Goal: Task Accomplishment & Management: Use online tool/utility

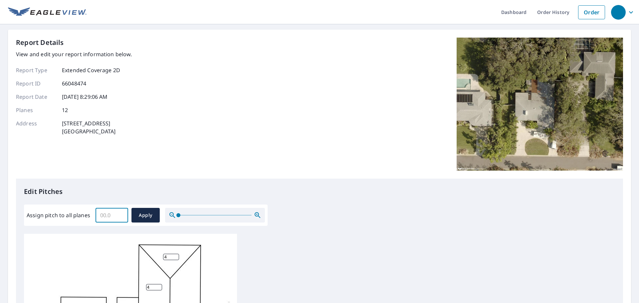
click at [116, 216] on input "Assign pitch to all planes" at bounding box center [112, 215] width 33 height 19
type input "6"
click at [153, 208] on button "Apply" at bounding box center [146, 215] width 28 height 15
type input "6"
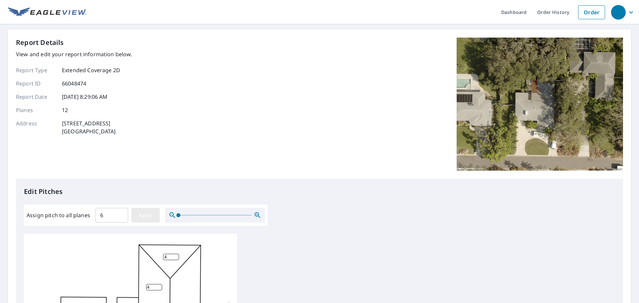
type input "6"
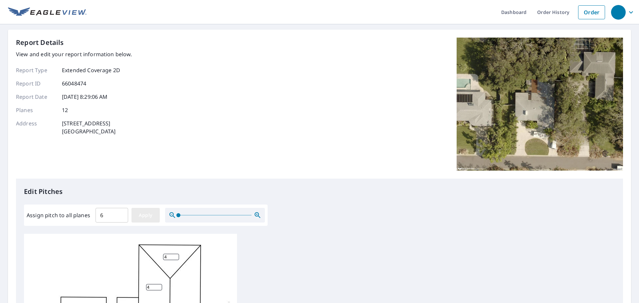
type input "6"
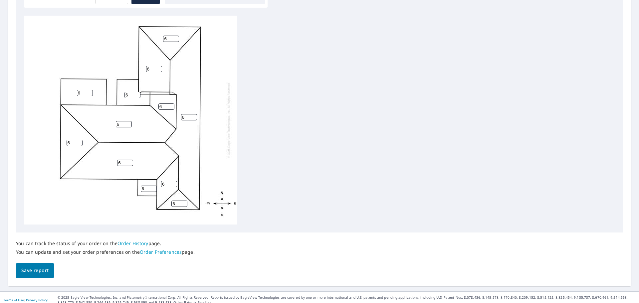
scroll to position [224, 0]
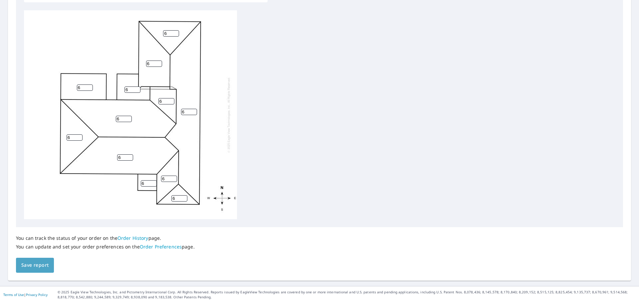
click at [36, 266] on span "Save report" at bounding box center [34, 265] width 27 height 8
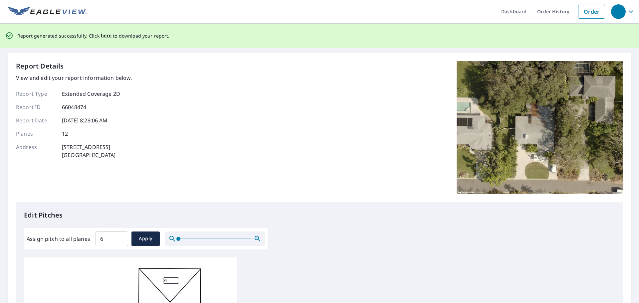
scroll to position [0, 0]
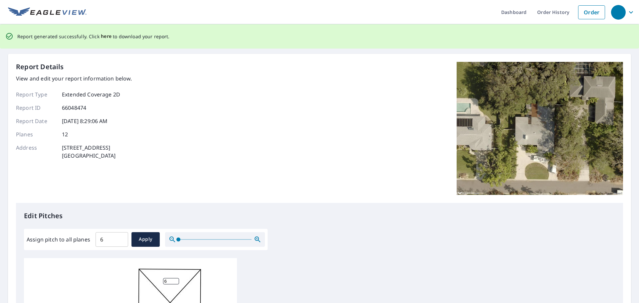
click at [105, 36] on span "here" at bounding box center [106, 36] width 11 height 8
